Goal: Task Accomplishment & Management: Manage account settings

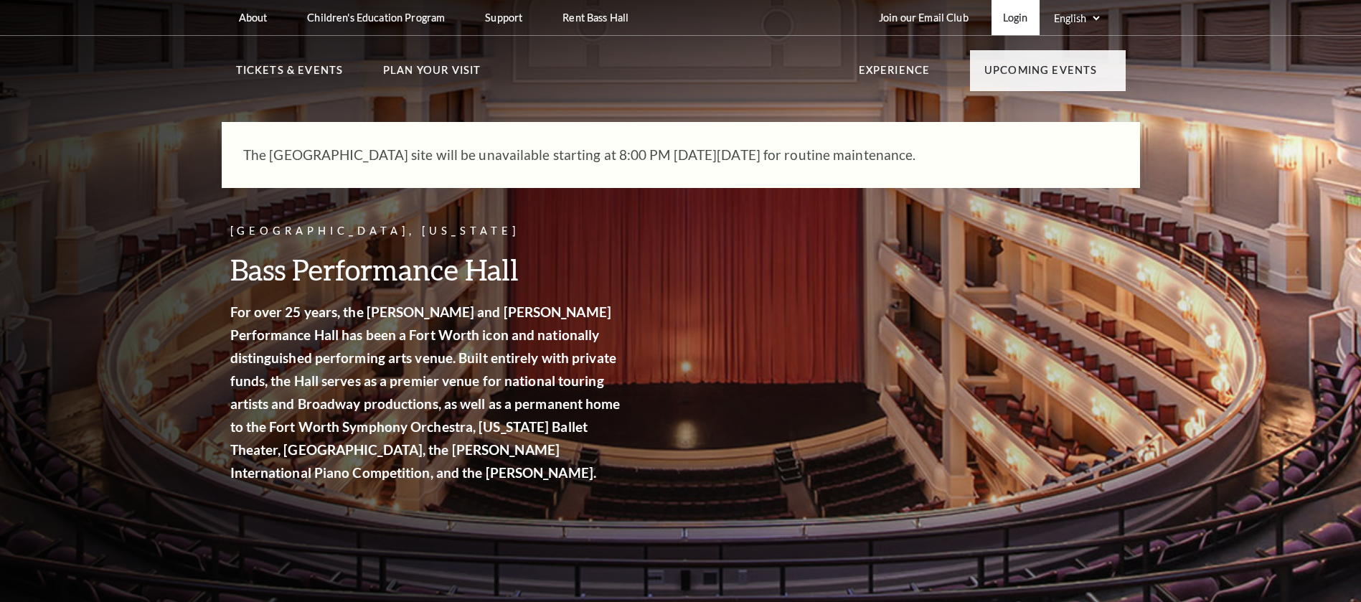
click at [991, 11] on link "Login" at bounding box center [1015, 17] width 48 height 35
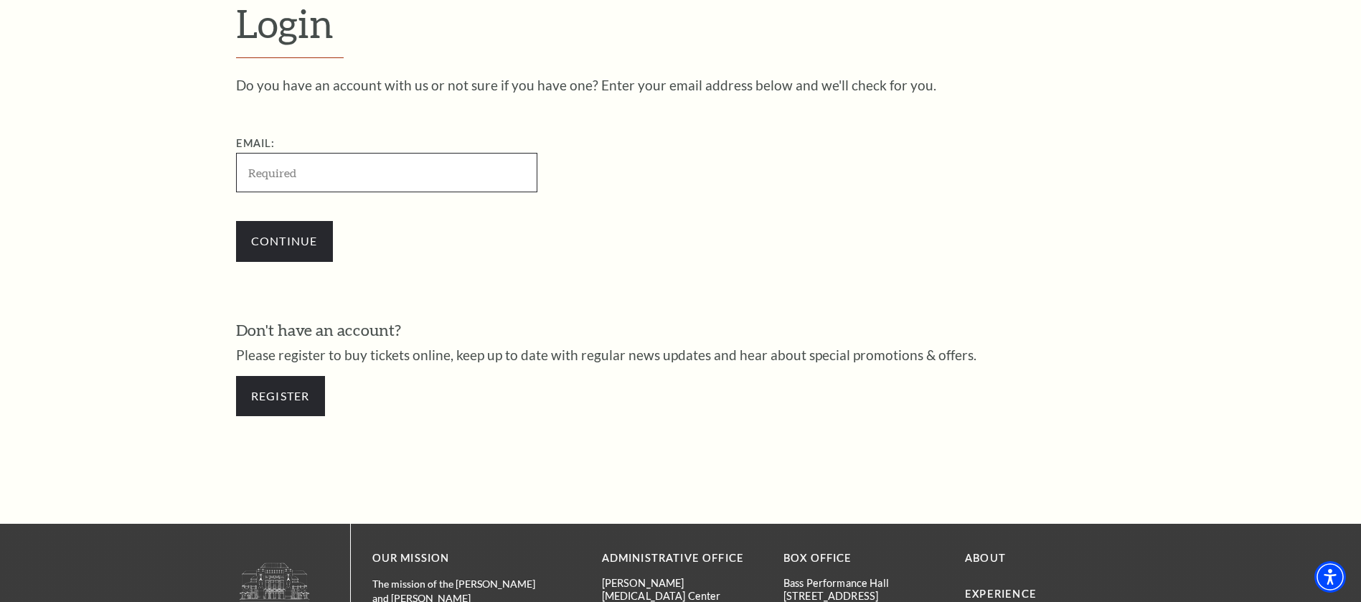
click at [427, 172] on input "Email:" at bounding box center [386, 172] width 301 height 39
paste input "60915331-UTP26:10151-25482695/stefastone35@gmail.com"
drag, startPoint x: 399, startPoint y: 170, endPoint x: -64, endPoint y: 128, distance: 464.6
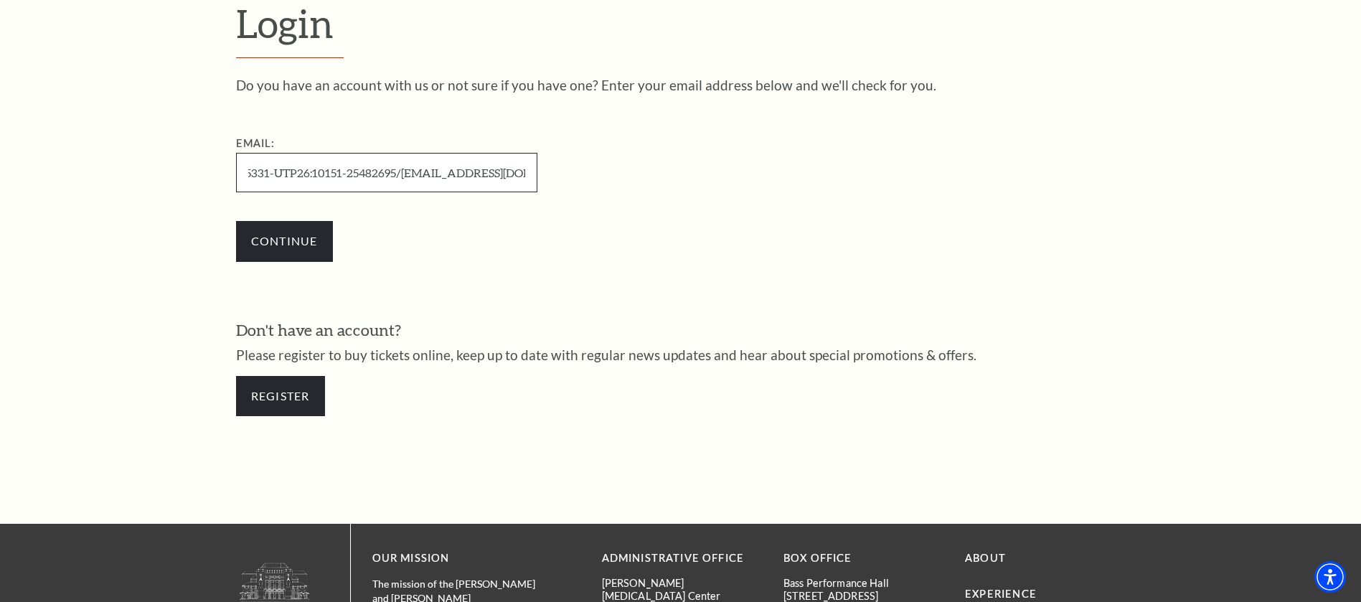
scroll to position [0, 0]
click at [422, 161] on input "[EMAIL_ADDRESS][DOMAIN_NAME]" at bounding box center [386, 172] width 301 height 39
type input "[EMAIL_ADDRESS][DOMAIN_NAME]"
click at [291, 239] on input "Continue" at bounding box center [284, 241] width 97 height 40
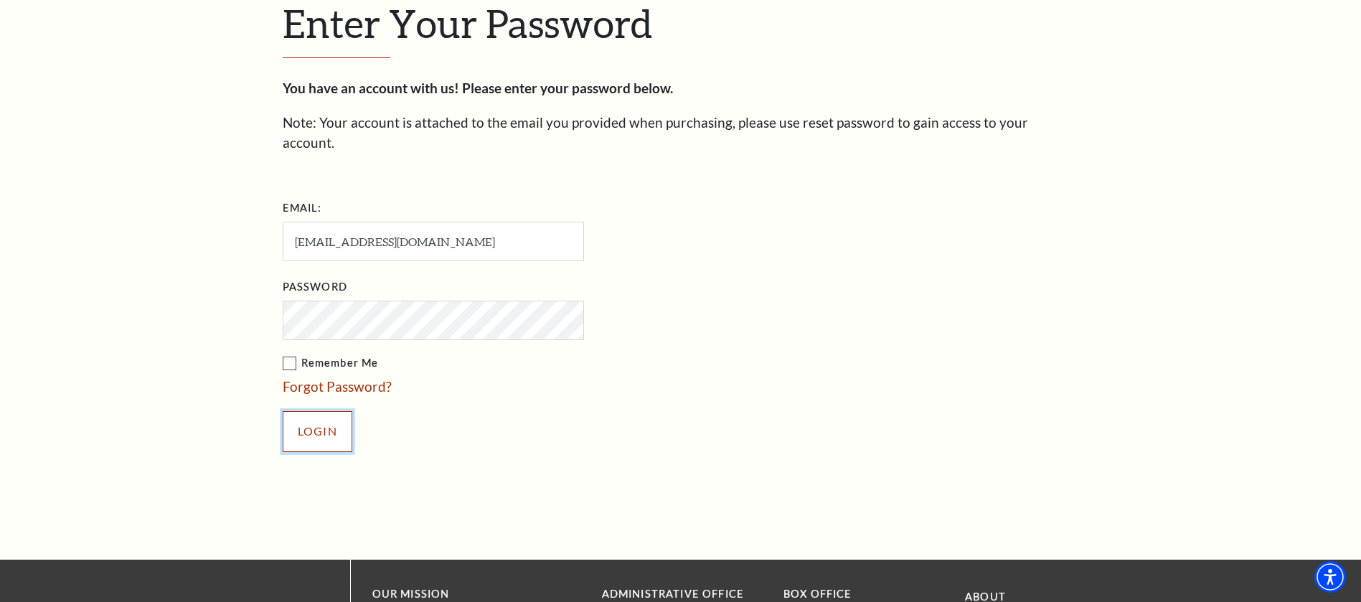
click at [313, 411] on input "Login" at bounding box center [318, 431] width 70 height 40
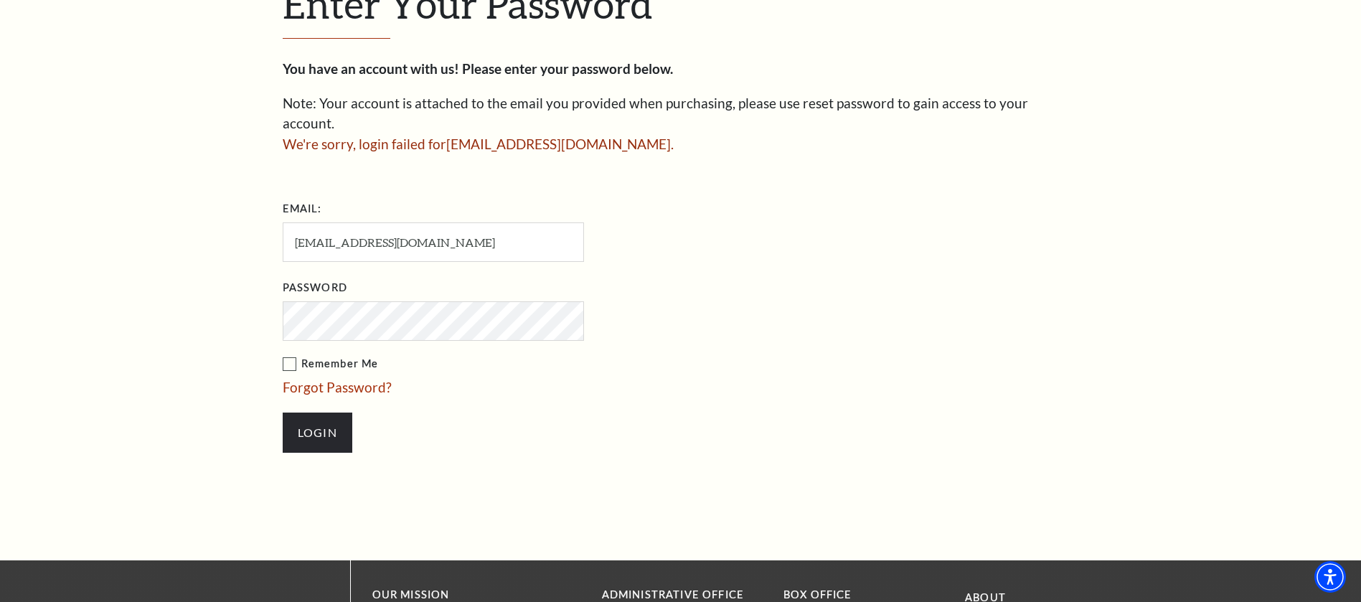
scroll to position [405, 0]
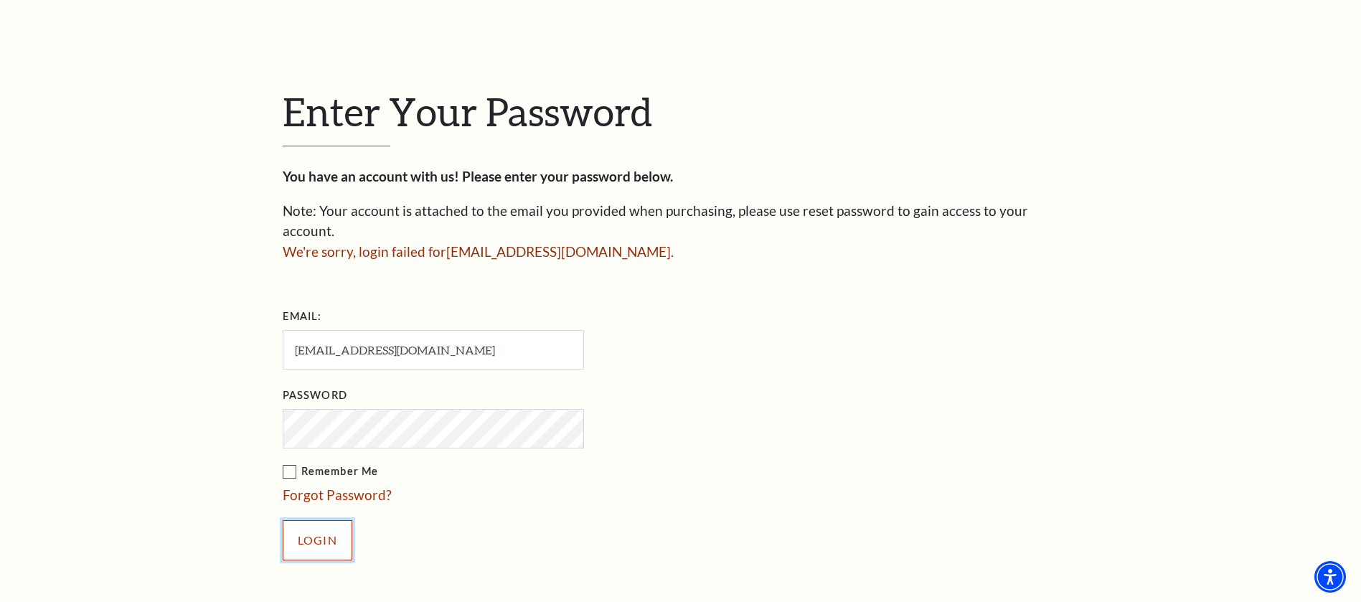
click at [322, 520] on input "Login" at bounding box center [318, 540] width 70 height 40
